Goal: Task Accomplishment & Management: Complete application form

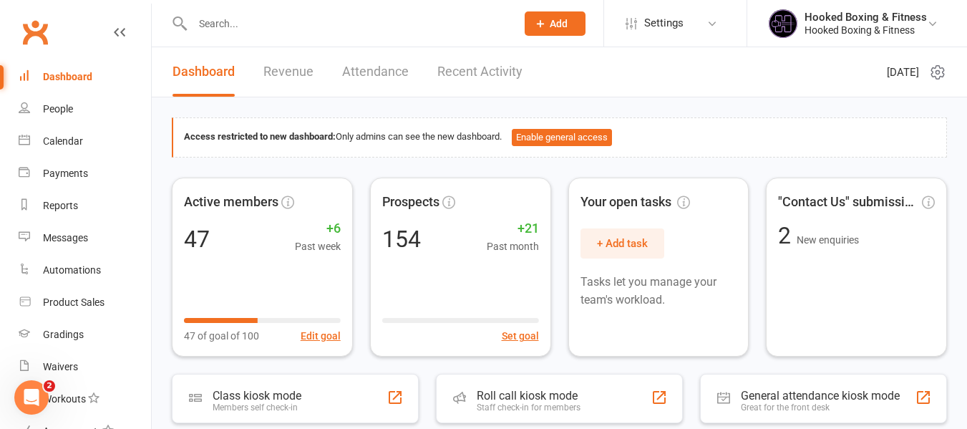
click at [577, 30] on button "Add" at bounding box center [555, 23] width 61 height 24
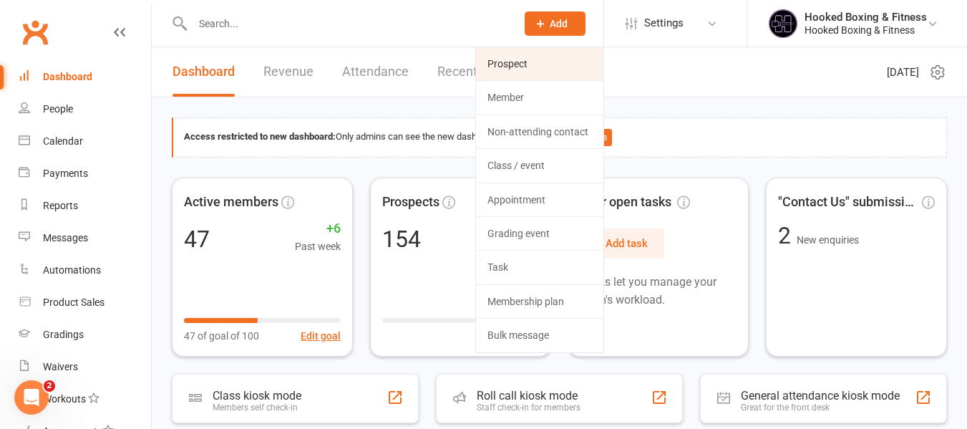
click at [553, 72] on link "Prospect" at bounding box center [539, 63] width 127 height 33
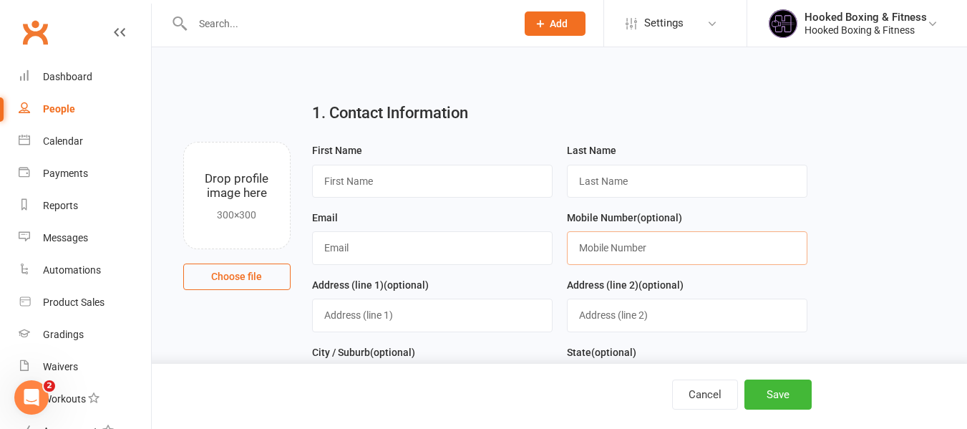
click at [661, 246] on input "text" at bounding box center [687, 247] width 240 height 33
paste input "0429586888"
type input "0429586888"
click at [467, 177] on input "text" at bounding box center [432, 181] width 240 height 33
paste input "[PERSON_NAME]"
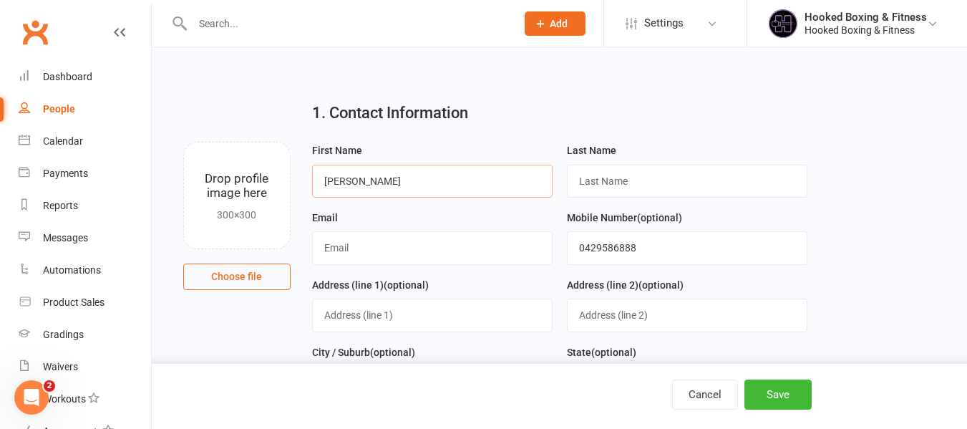
click at [347, 182] on input "[PERSON_NAME]" at bounding box center [432, 181] width 240 height 33
type input "Ren"
click at [654, 180] on input "text" at bounding box center [687, 181] width 240 height 33
paste input "Lim"
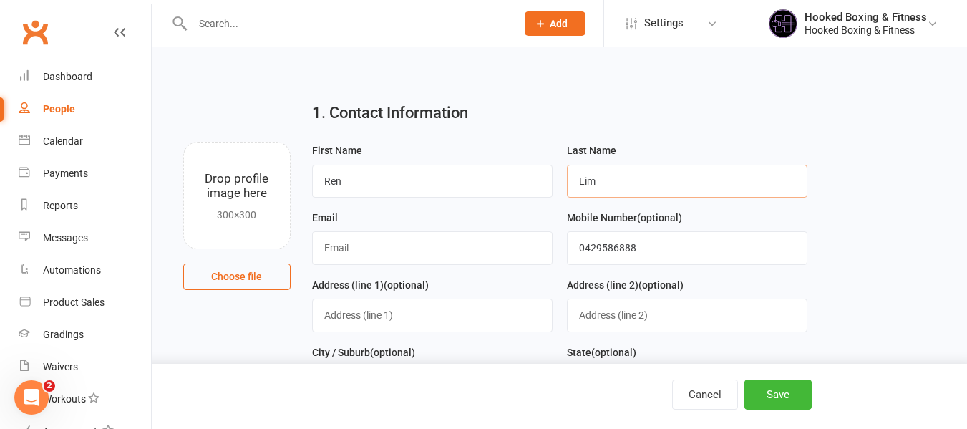
type input "Lim"
click at [510, 253] on input "text" at bounding box center [432, 247] width 240 height 33
paste input "[EMAIL_ADDRESS][DOMAIN_NAME]"
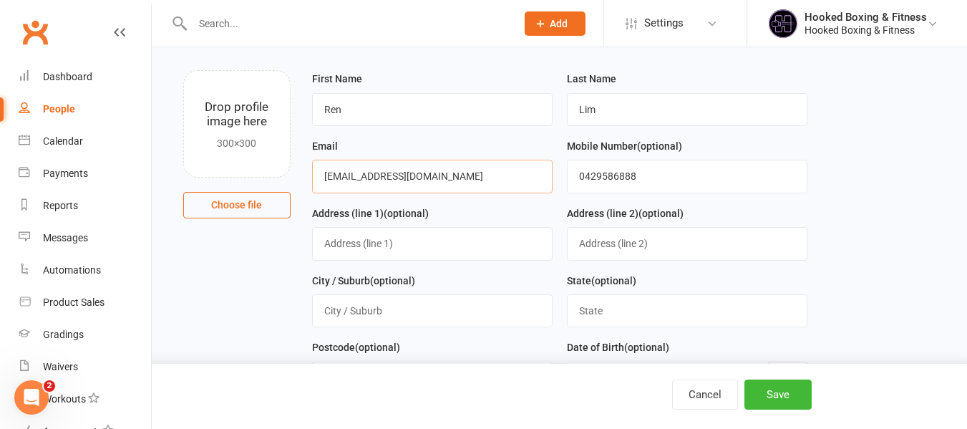
type input "[EMAIL_ADDRESS][DOMAIN_NAME]"
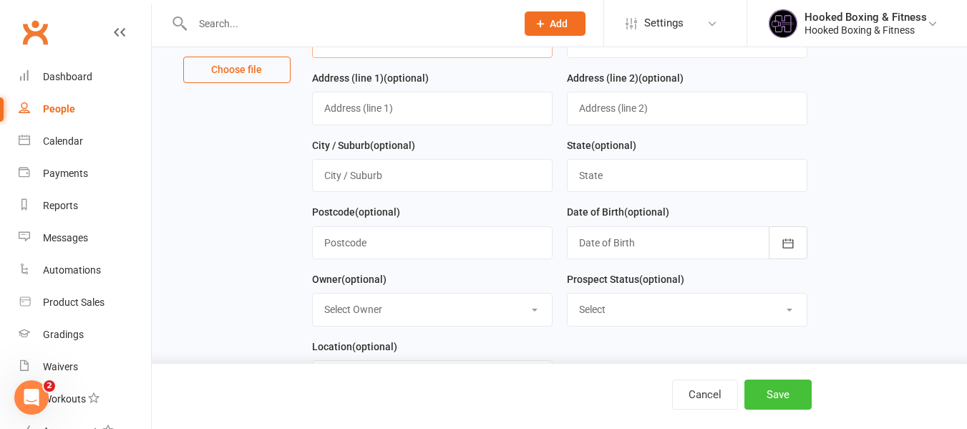
scroll to position [286, 0]
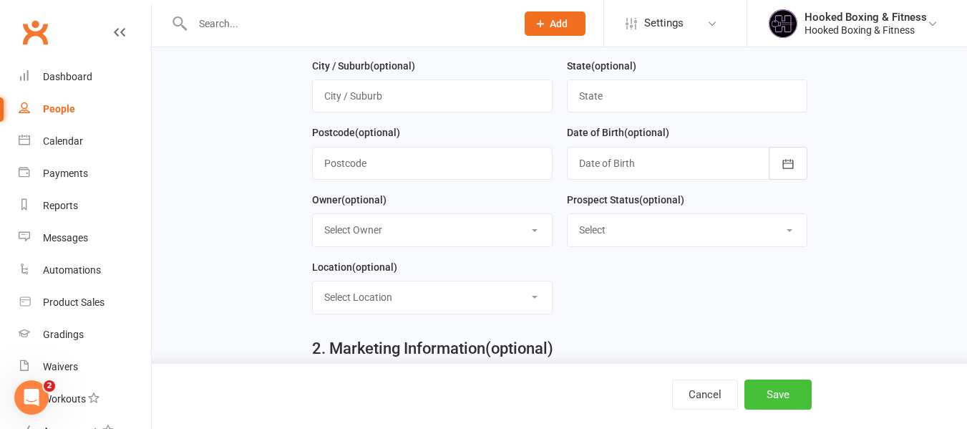
click at [787, 402] on button "Save" at bounding box center [777, 394] width 67 height 30
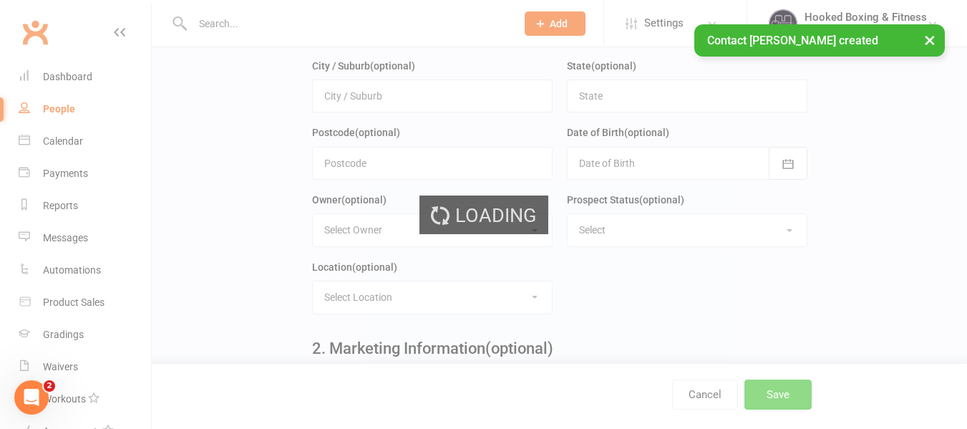
scroll to position [0, 0]
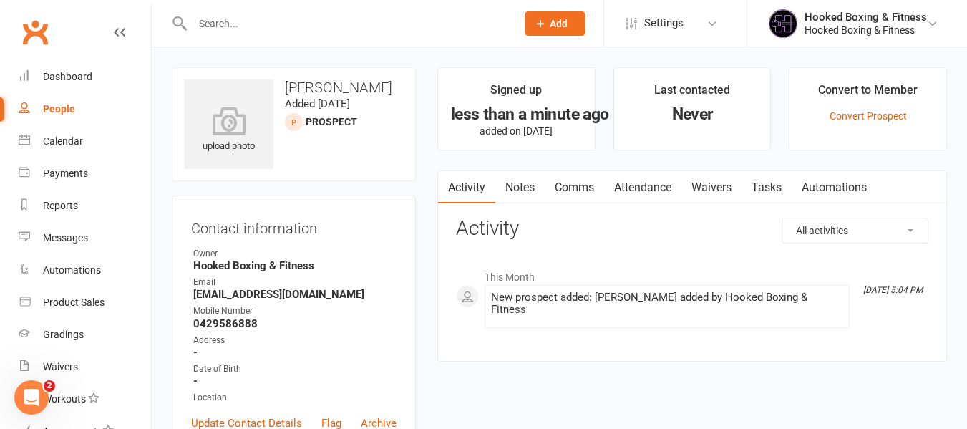
click at [303, 25] on input "text" at bounding box center [347, 24] width 318 height 20
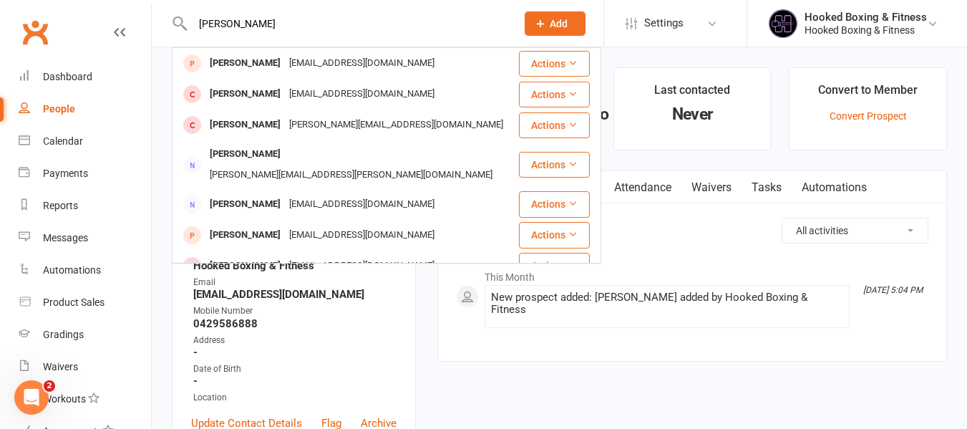
type input "[PERSON_NAME]"
click at [426, 327] on main "Signed up less than a minute ago added on [DATE] Last contacted Never Convert t…" at bounding box center [691, 221] width 531 height 308
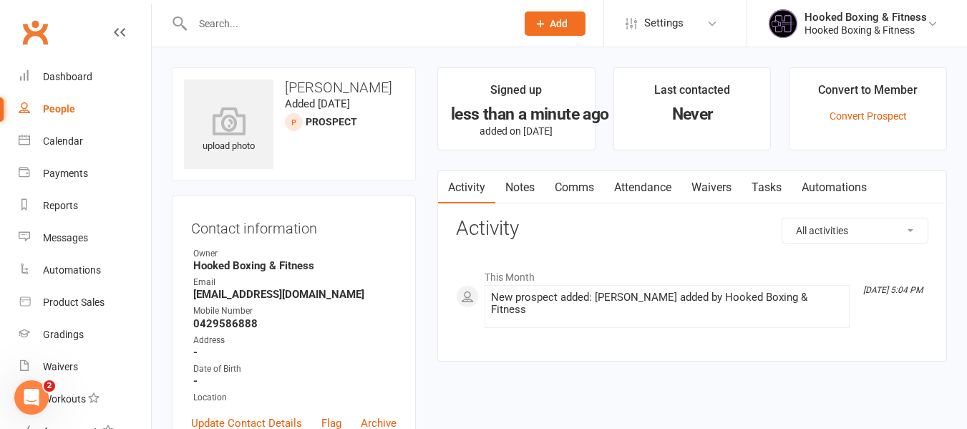
click at [426, 327] on main "Signed up less than a minute ago added on [DATE] Last contacted Never Convert t…" at bounding box center [691, 221] width 531 height 308
click at [631, 183] on link "Attendance" at bounding box center [642, 187] width 77 height 33
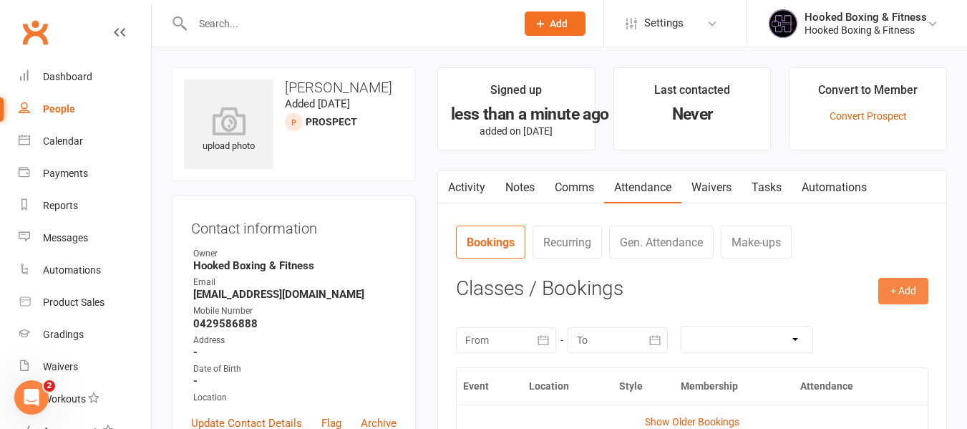
click at [919, 286] on button "+ Add" at bounding box center [903, 291] width 50 height 26
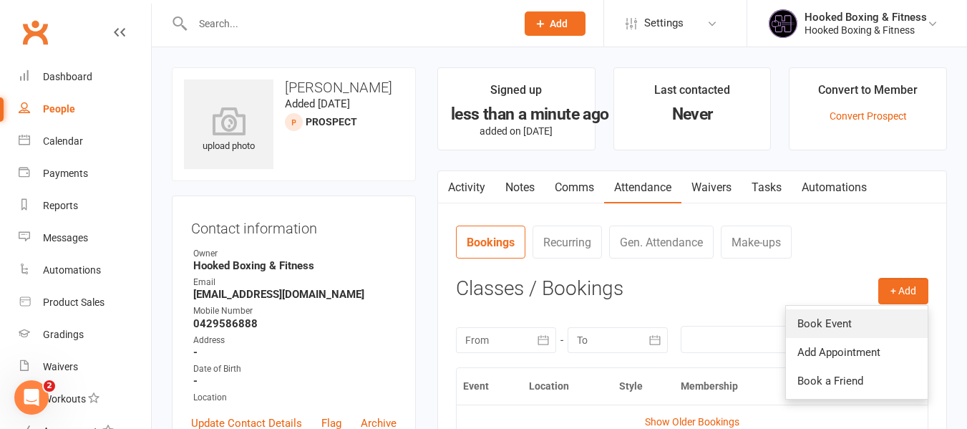
click at [868, 336] on link "Book Event" at bounding box center [857, 323] width 142 height 29
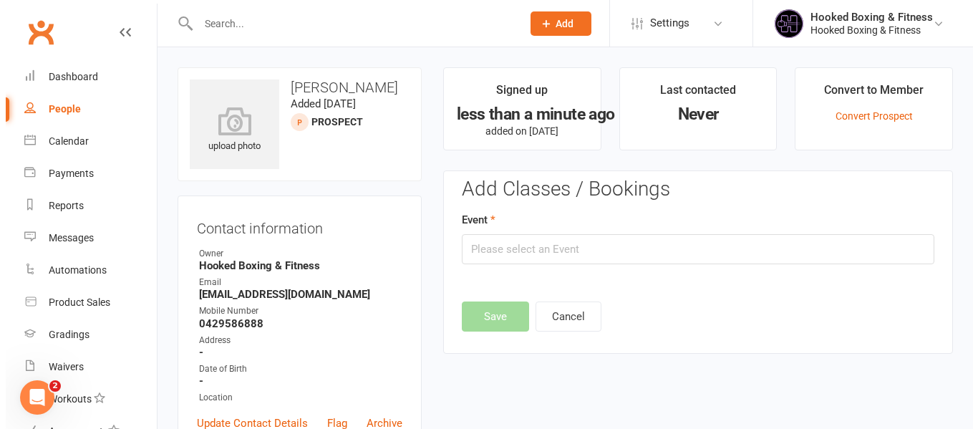
scroll to position [99, 0]
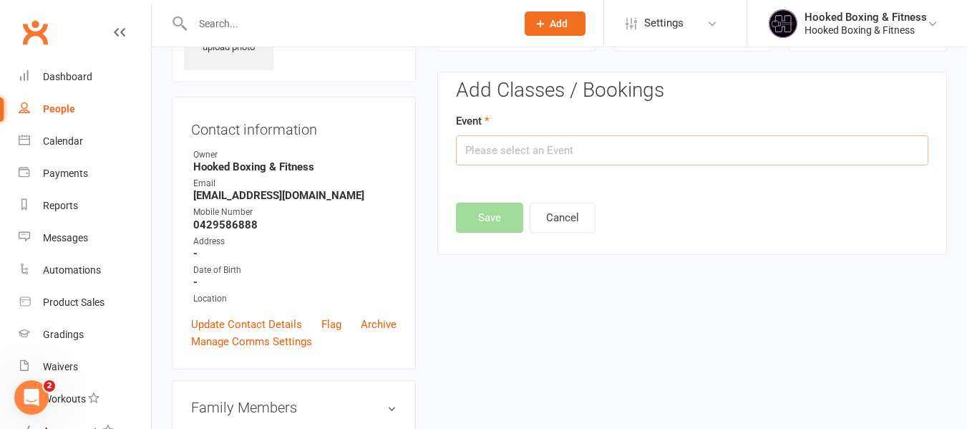
click at [613, 160] on input "text" at bounding box center [692, 150] width 472 height 30
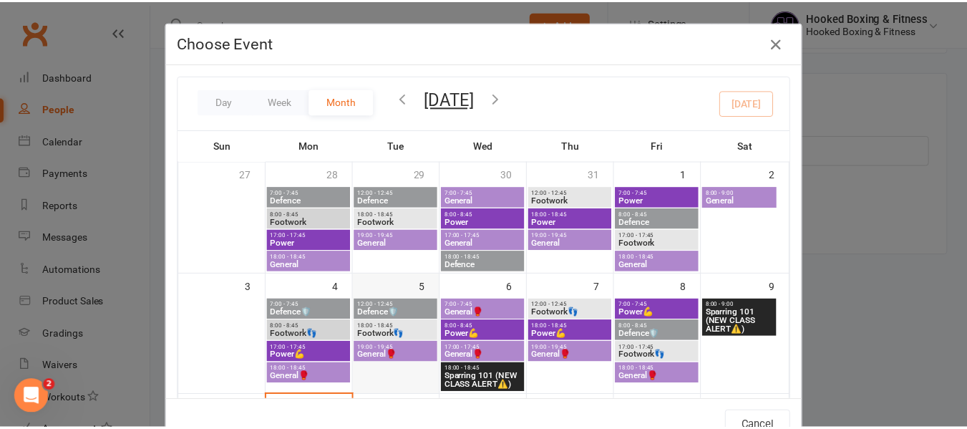
scroll to position [215, 0]
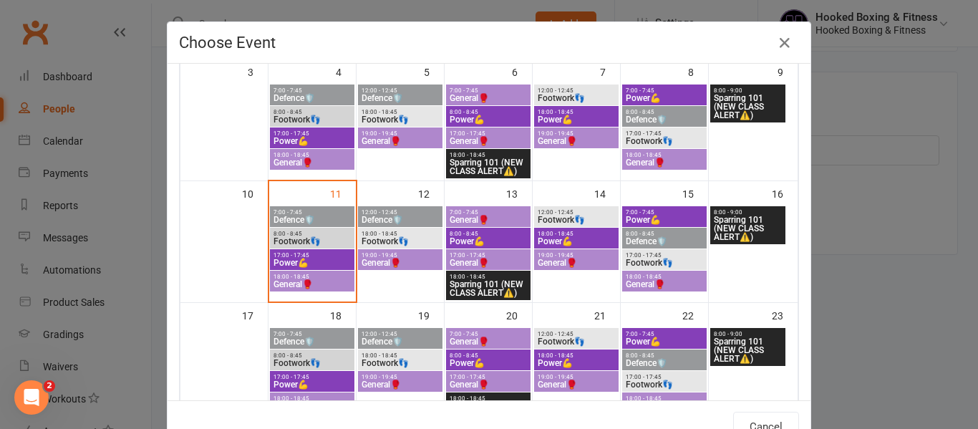
click at [401, 217] on span "Defence🛡️" at bounding box center [400, 219] width 79 height 9
type input "Defence🛡️ - [DATE] 12:00:00 PM"
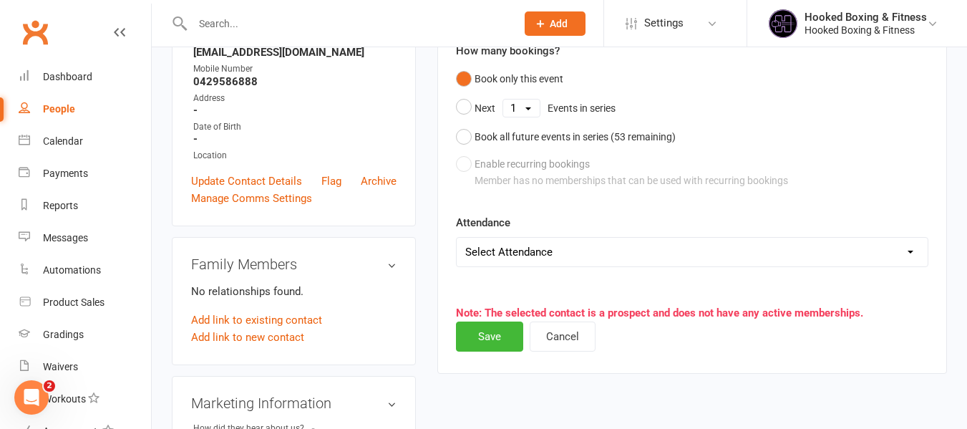
scroll to position [313, 0]
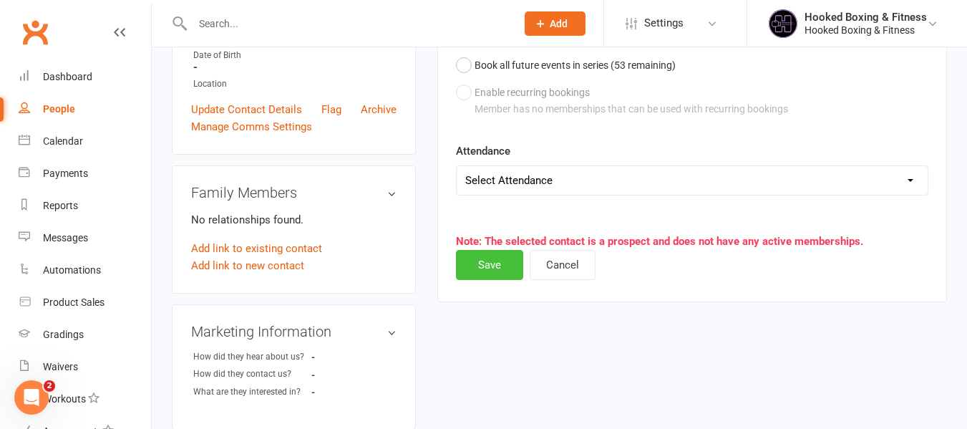
click at [480, 263] on button "Save" at bounding box center [489, 265] width 67 height 30
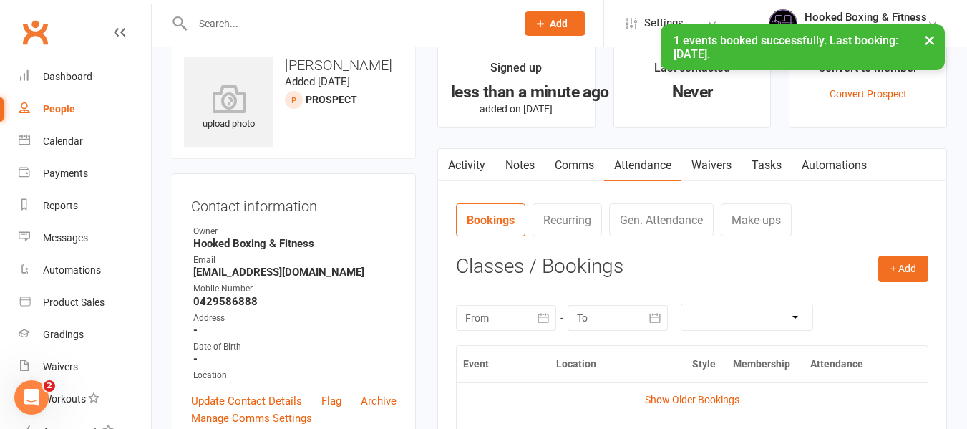
scroll to position [0, 0]
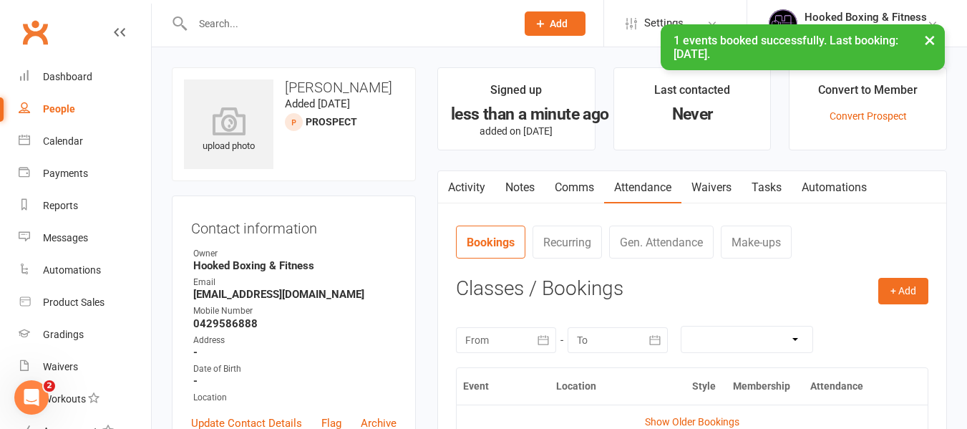
click at [831, 184] on link "Automations" at bounding box center [833, 187] width 85 height 33
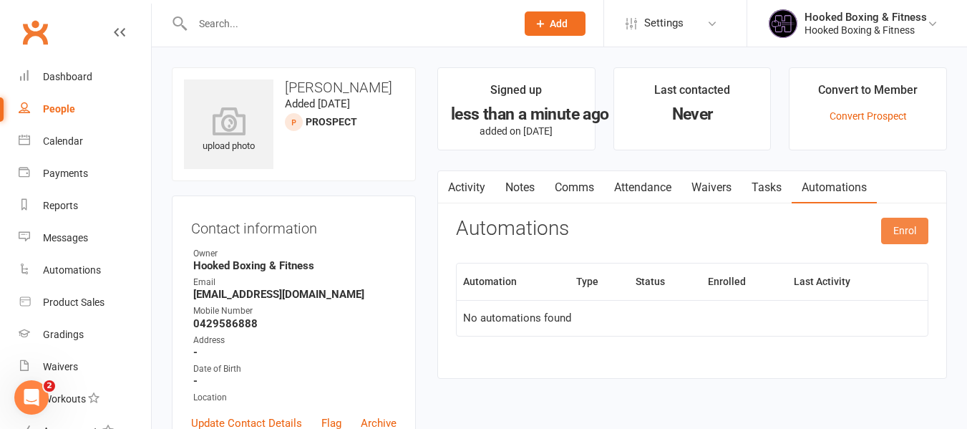
click at [907, 230] on button "Enrol" at bounding box center [904, 231] width 47 height 26
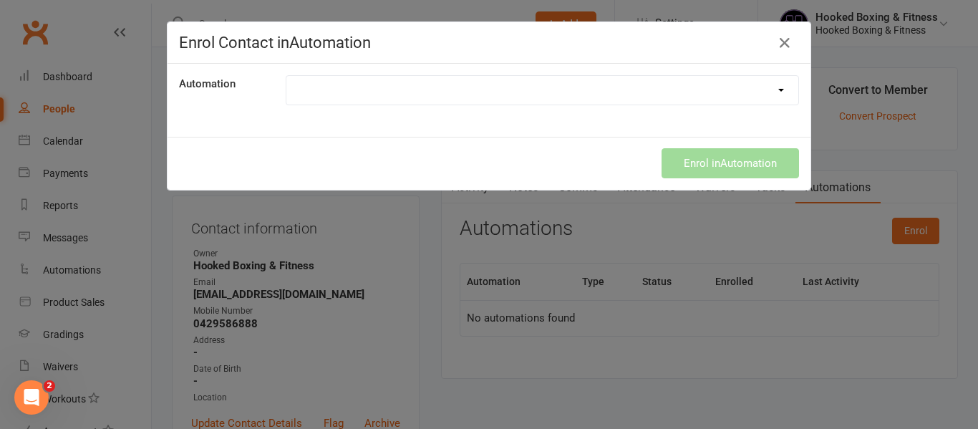
click at [391, 93] on select "100 Classes Attended! 14 Days Absent 2 Hour Waiver Reminder 2 hour waiver remin…" at bounding box center [542, 90] width 512 height 29
select select "7636"
click at [286, 76] on select "100 Classes Attended! 14 Days Absent 2 Hour Waiver Reminder 2 hour waiver remin…" at bounding box center [542, 90] width 512 height 29
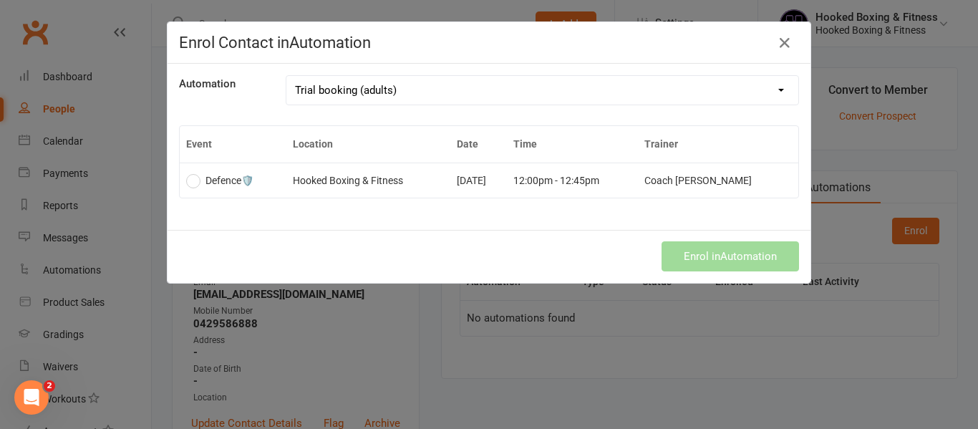
click at [401, 181] on td "Hooked Boxing & Fitness" at bounding box center [368, 179] width 164 height 35
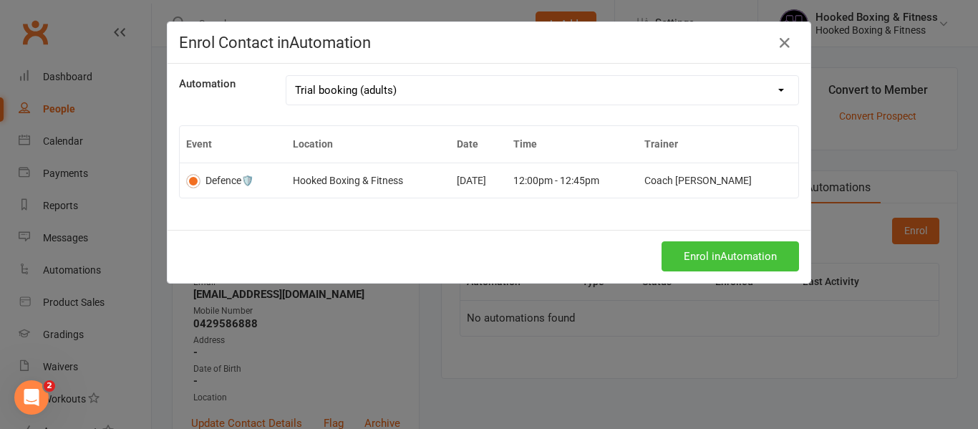
click at [781, 254] on button "Enrol in Automation" at bounding box center [729, 256] width 137 height 30
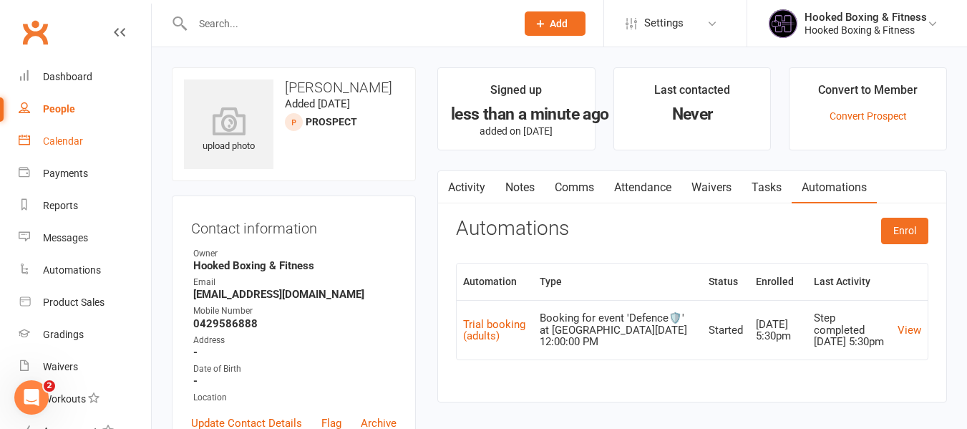
click at [58, 139] on div "Calendar" at bounding box center [63, 140] width 40 height 11
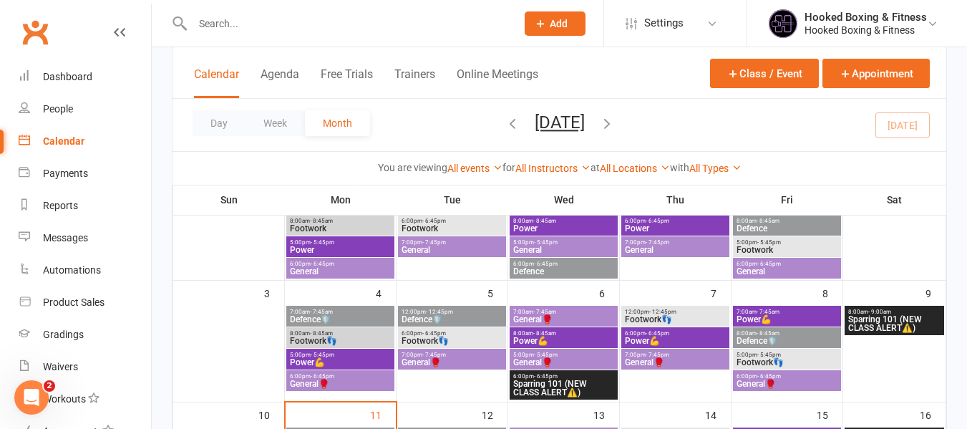
scroll to position [286, 0]
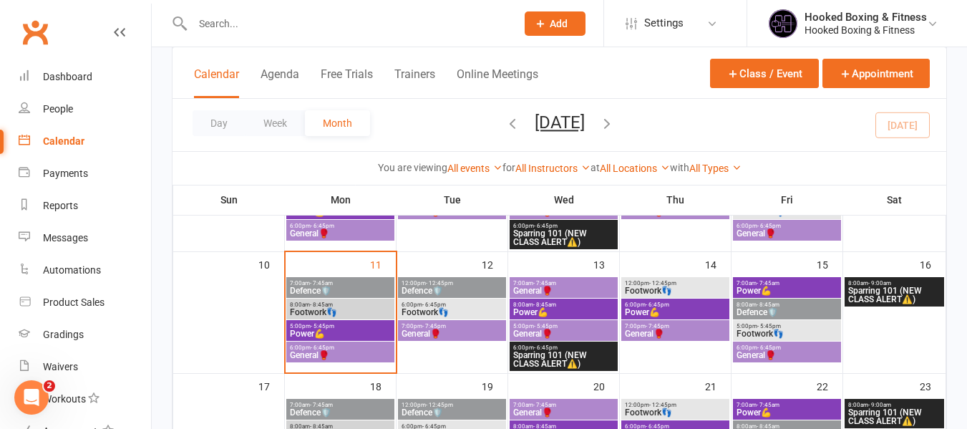
click at [447, 284] on span "- 12:45pm" at bounding box center [439, 283] width 27 height 6
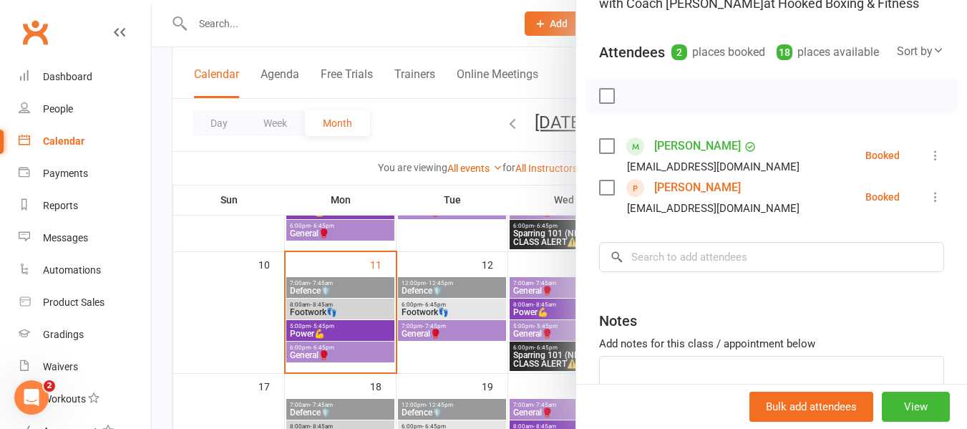
scroll to position [143, 0]
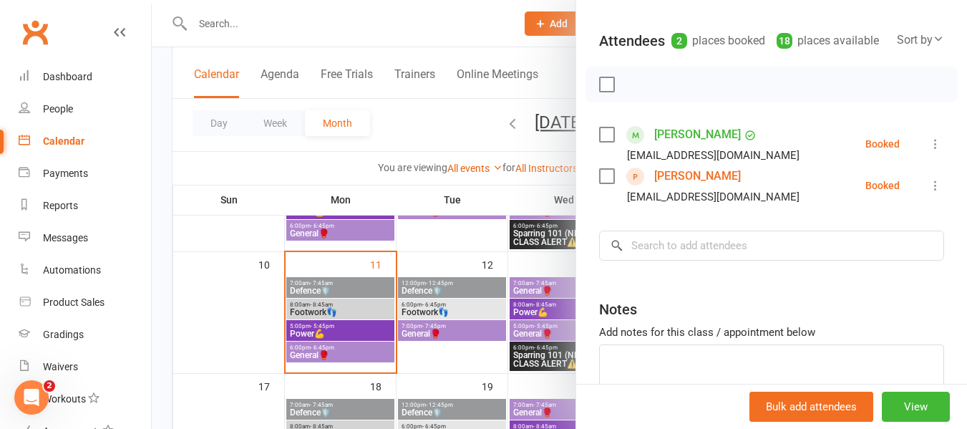
click at [442, 295] on div at bounding box center [559, 214] width 815 height 429
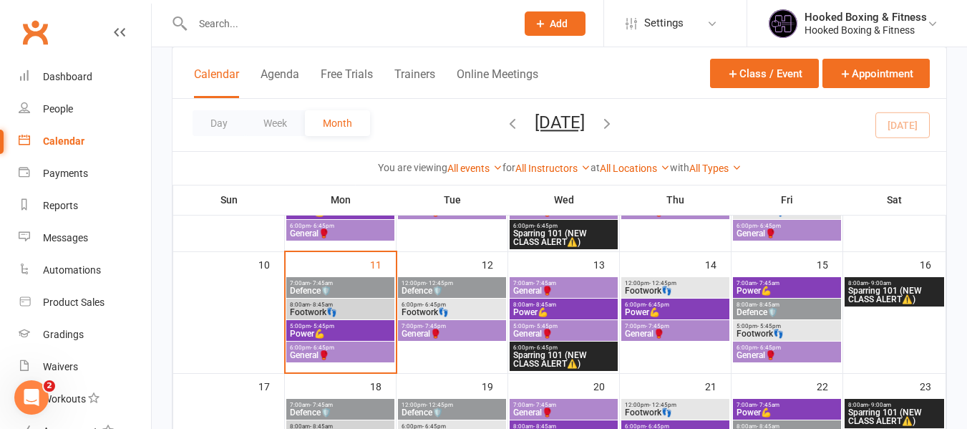
click at [439, 308] on span "Footwork👣" at bounding box center [452, 312] width 102 height 9
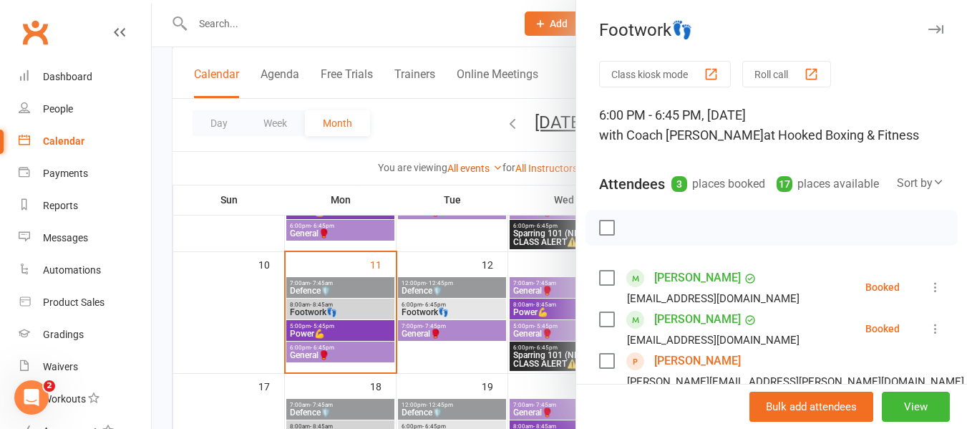
click at [439, 6] on div at bounding box center [559, 214] width 815 height 429
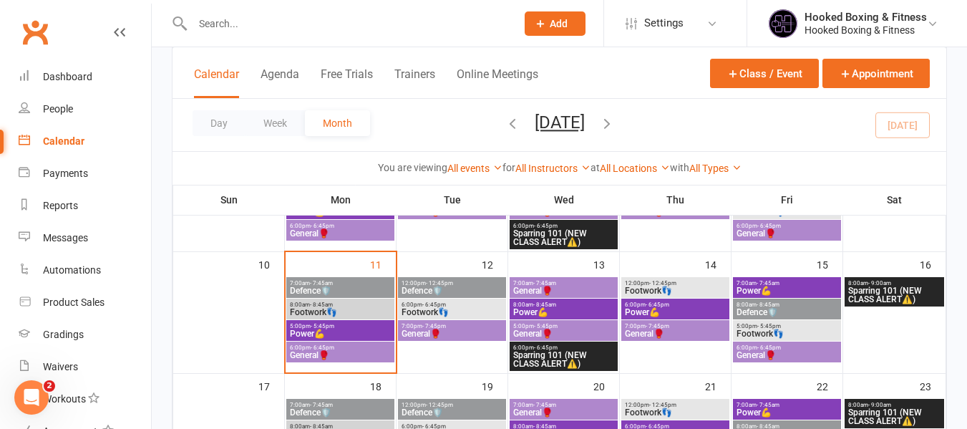
click at [445, 14] on input "text" at bounding box center [347, 24] width 318 height 20
click at [357, 326] on span "5:00pm - 5:45pm" at bounding box center [340, 326] width 102 height 6
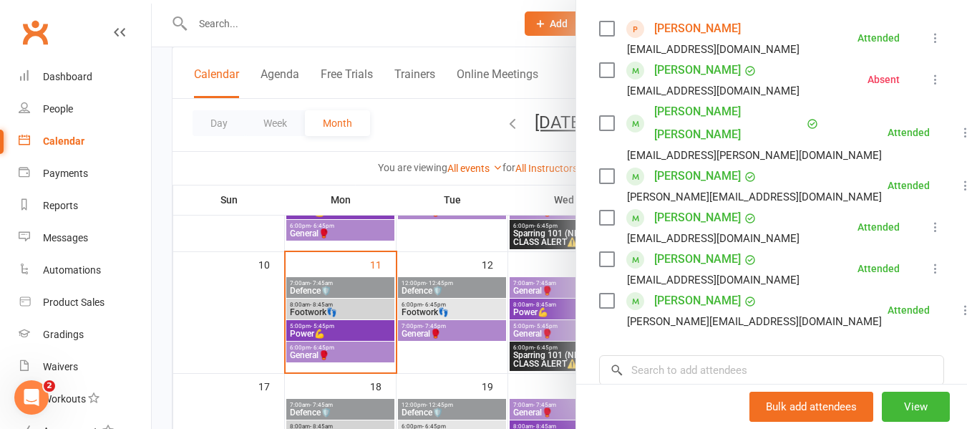
scroll to position [286, 0]
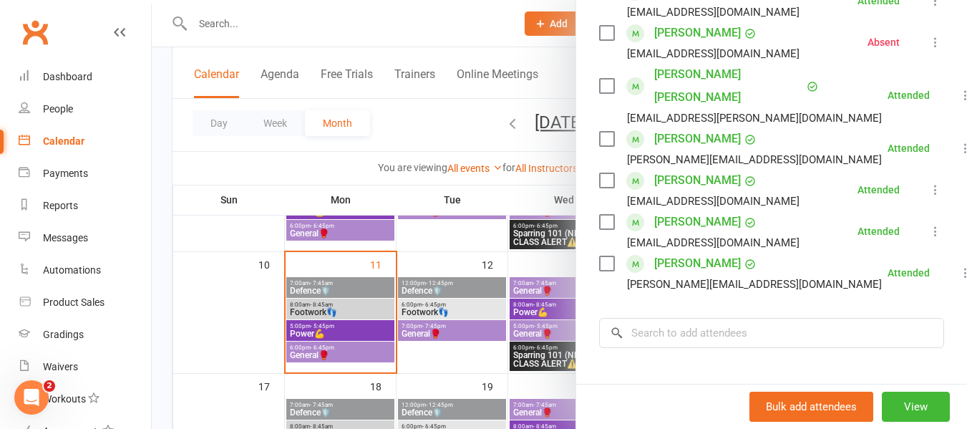
click at [406, 343] on div at bounding box center [559, 214] width 815 height 429
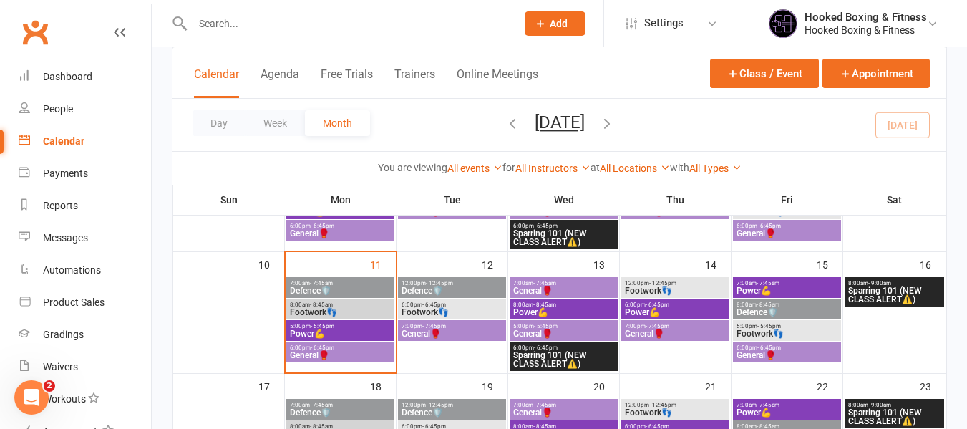
click at [361, 354] on span "General🥊" at bounding box center [340, 355] width 102 height 9
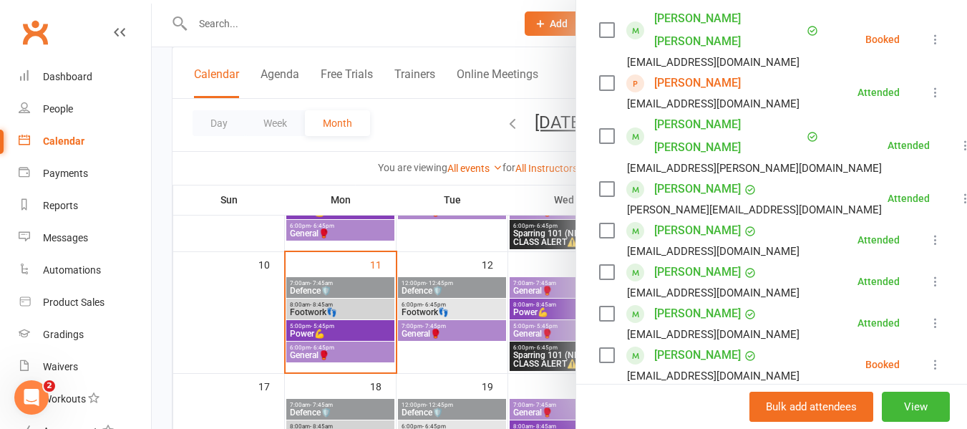
scroll to position [72, 0]
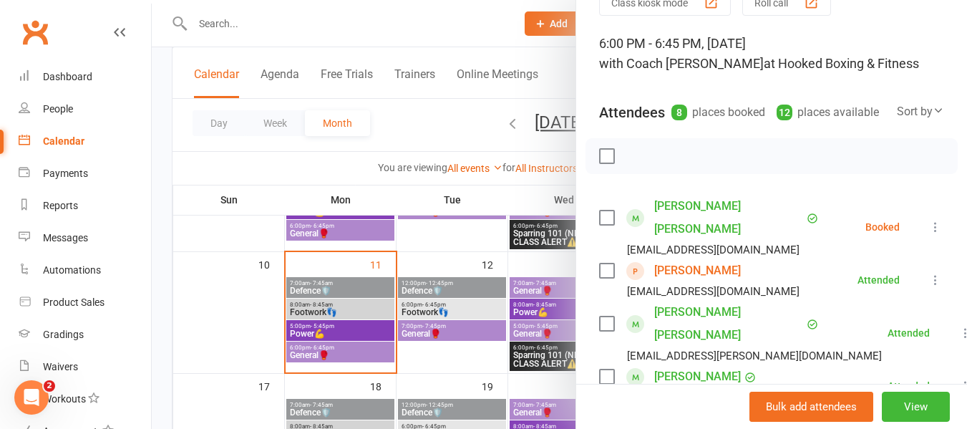
click at [491, 298] on div at bounding box center [559, 214] width 815 height 429
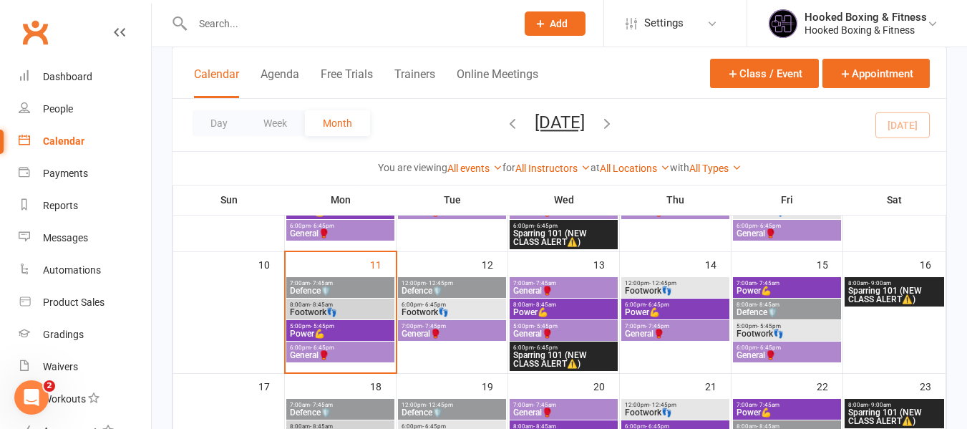
click at [365, 333] on span "Power💪" at bounding box center [340, 333] width 102 height 9
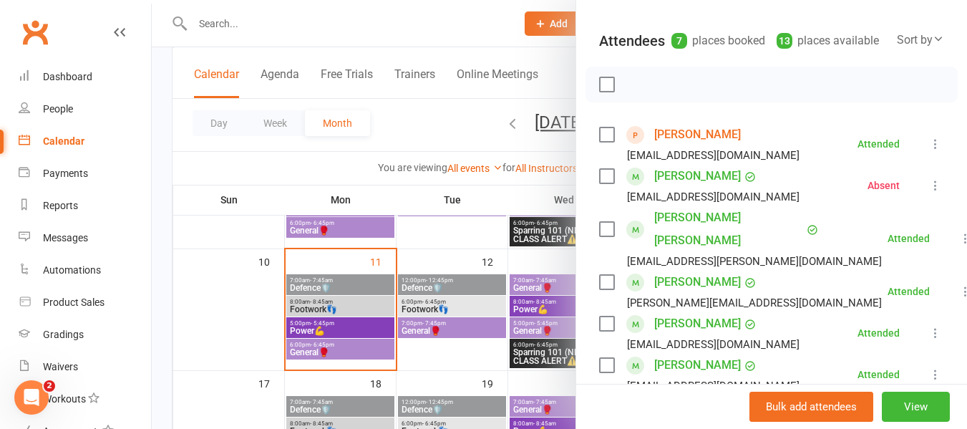
scroll to position [286, 0]
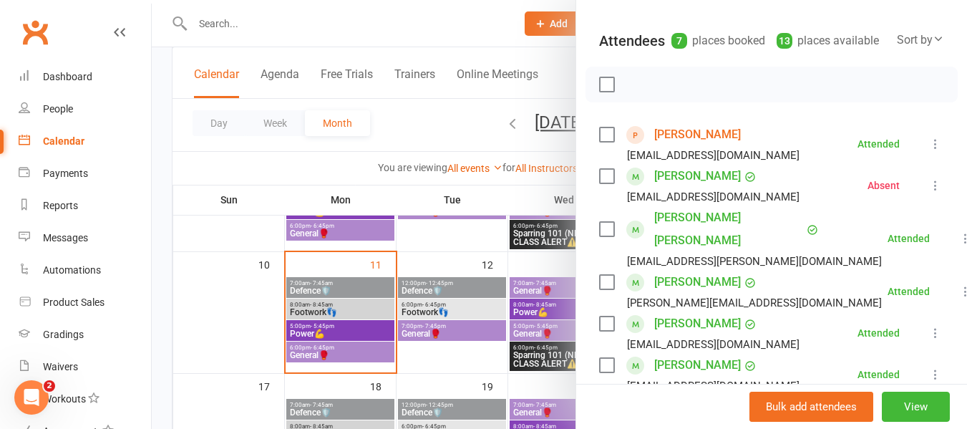
click at [316, 313] on div at bounding box center [559, 214] width 815 height 429
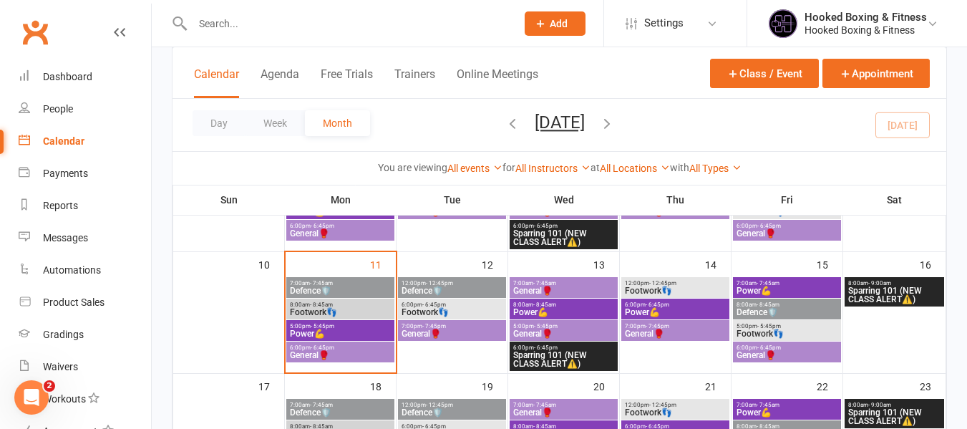
click at [319, 353] on span "General🥊" at bounding box center [340, 355] width 102 height 9
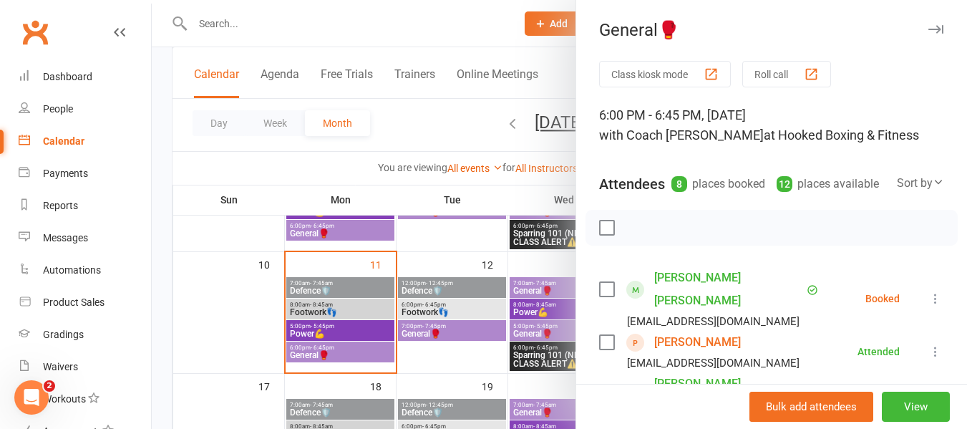
scroll to position [429, 0]
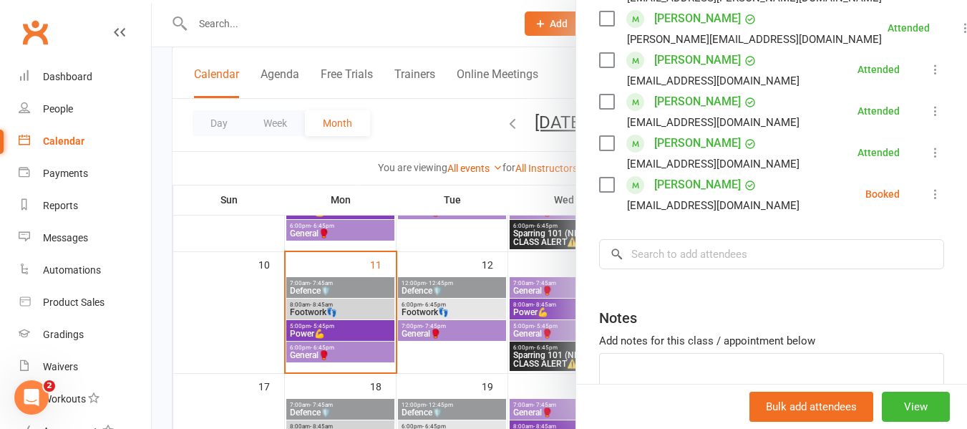
click at [504, 298] on div at bounding box center [559, 214] width 815 height 429
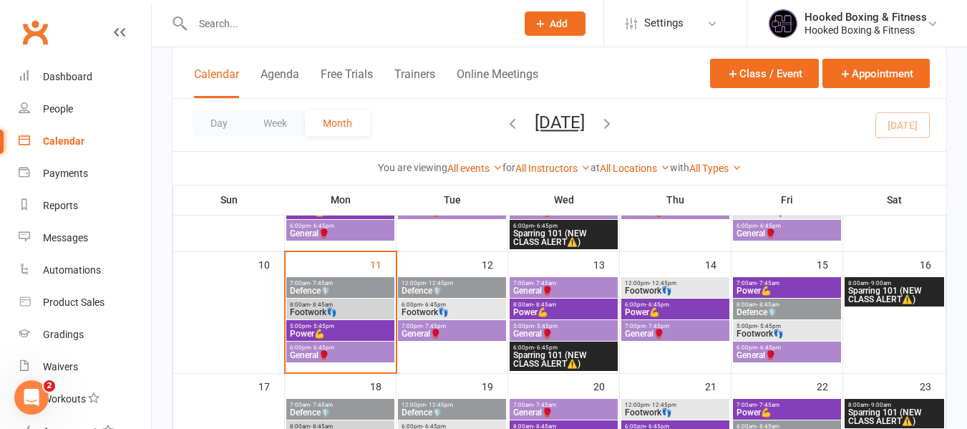
click at [342, 20] on input "text" at bounding box center [347, 24] width 318 height 20
paste input "[PERSON_NAME]"
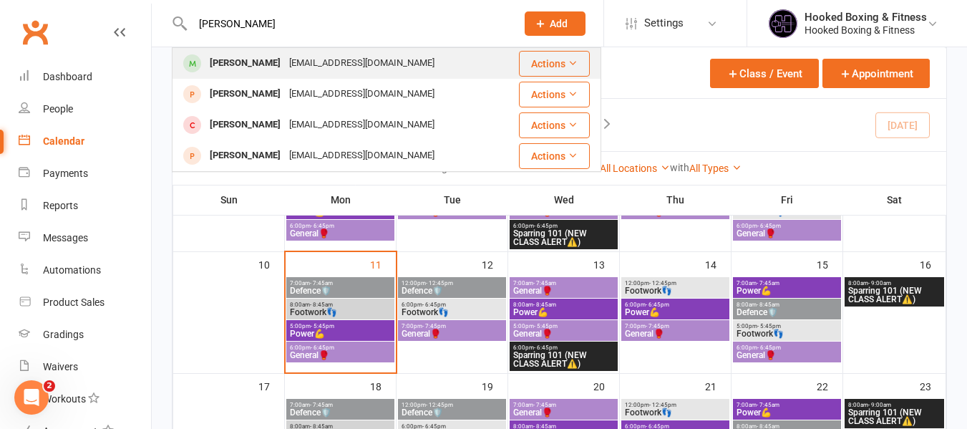
type input "[PERSON_NAME]"
click at [346, 56] on div "[EMAIL_ADDRESS][DOMAIN_NAME]" at bounding box center [362, 63] width 154 height 21
